Goal: Book appointment/travel/reservation

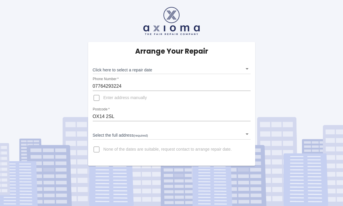
click at [247, 71] on body "Arrange Your Repair Click here to select a repair date ​ Phone Number   * 07764…" at bounding box center [171, 103] width 343 height 206
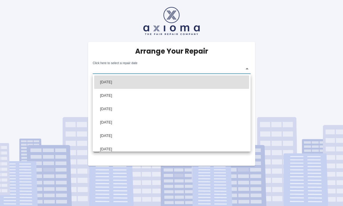
click at [287, 85] on div at bounding box center [171, 103] width 343 height 206
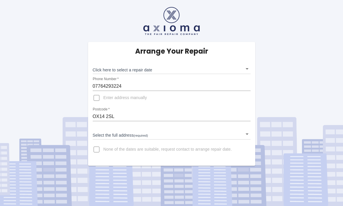
click at [245, 69] on body "Arrange Your Repair Click here to select a repair date ​ Phone Number   * 07764…" at bounding box center [171, 103] width 343 height 206
click at [250, 69] on body "Arrange Your Repair Click here to select a repair date ​ Phone Number   * 07764…" at bounding box center [171, 103] width 343 height 206
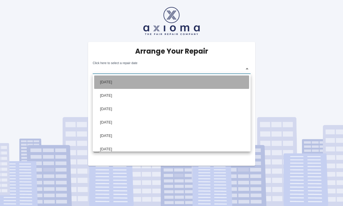
click at [231, 82] on li "[DATE]" at bounding box center [171, 81] width 155 height 13
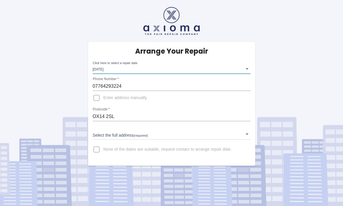
click at [244, 71] on body "Arrange Your Repair Click here to select a repair date Tue Aug 26 2025 2025-08-…" at bounding box center [171, 103] width 343 height 206
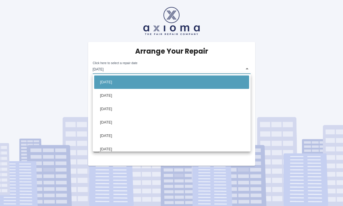
click at [220, 99] on li "[DATE]" at bounding box center [171, 95] width 155 height 13
type input "2025-08-28T00:00:00.000Z"
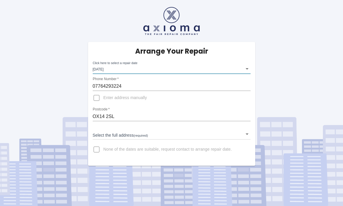
click at [246, 74] on body "Arrange Your Repair Click here to select a repair date Thu Aug 28 2025 2025-08-…" at bounding box center [171, 103] width 343 height 206
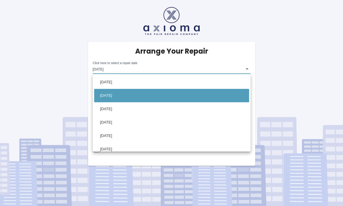
click at [270, 94] on div at bounding box center [171, 103] width 343 height 206
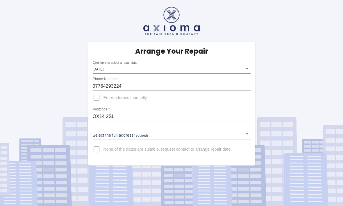
click at [253, 129] on div "Arrange Your Repair Click here to select a repair date Thu Aug 28 2025 2025-08-…" at bounding box center [171, 104] width 167 height 124
click at [244, 137] on body "Arrange Your Repair Click here to select a repair date Thu Aug 28 2025 2025-08-…" at bounding box center [171, 103] width 343 height 206
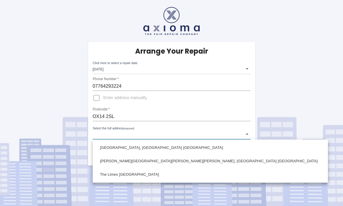
click at [186, 165] on li "Ashbrook Kennington Road Radley, Abingdon Oxfordshire" at bounding box center [210, 160] width 232 height 13
type input "Ashbrook Kennington Road Radley, Abingdon Oxfordshire"
